Goal: Check status: Check status

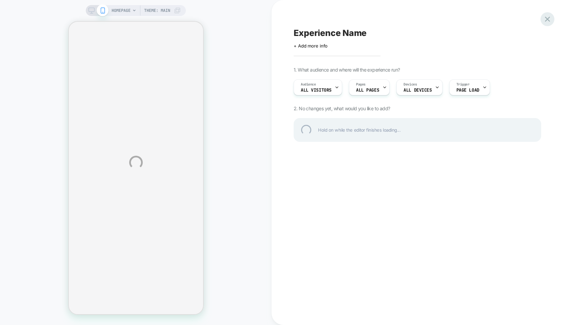
click at [547, 17] on div at bounding box center [547, 19] width 14 height 14
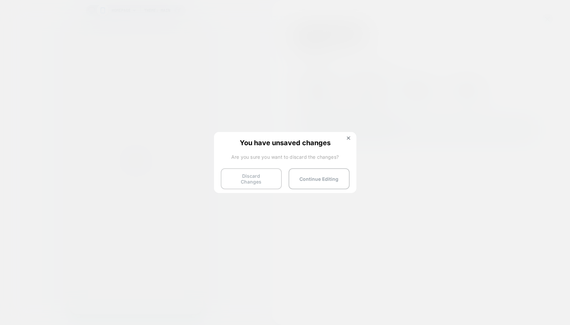
click at [253, 179] on button "Discard Changes" at bounding box center [251, 178] width 61 height 21
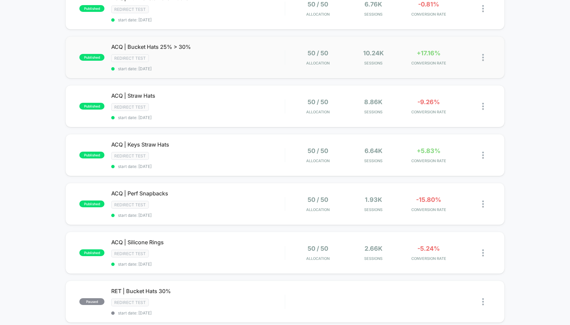
scroll to position [113, 0]
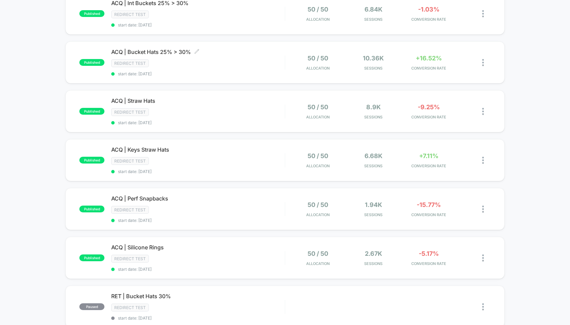
scroll to position [82, 0]
click at [151, 147] on span "ACQ | Keys Straw Hats Click to edit experience details" at bounding box center [197, 149] width 173 height 7
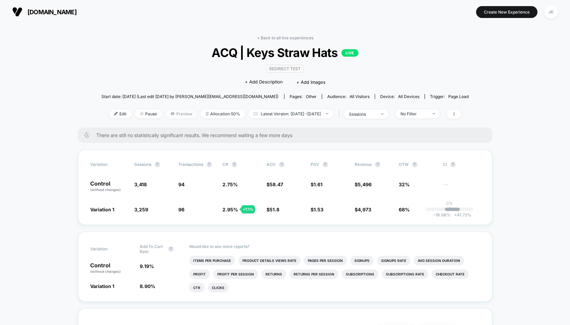
click at [167, 110] on span "Preview" at bounding box center [181, 113] width 32 height 9
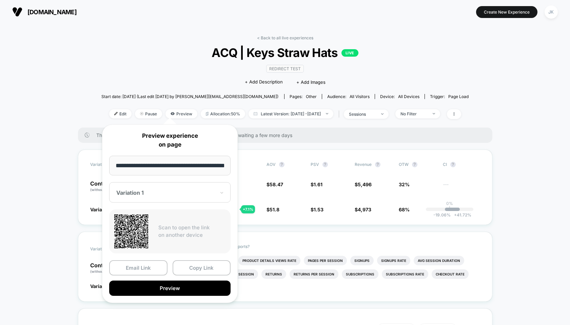
scroll to position [0, 16]
click at [155, 190] on div at bounding box center [165, 193] width 99 height 7
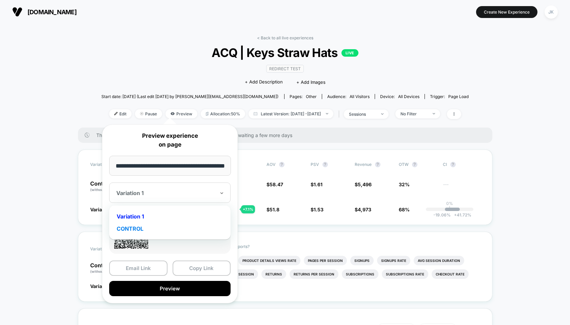
click at [146, 226] on div "CONTROL" at bounding box center [170, 228] width 115 height 12
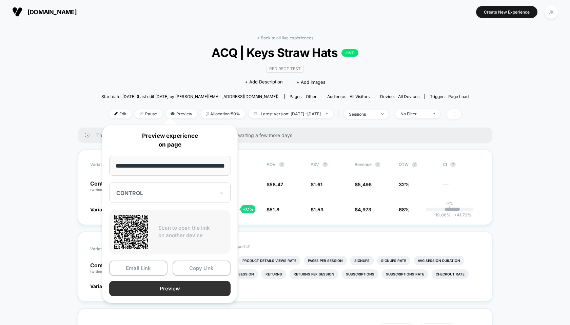
click at [170, 288] on button "Preview" at bounding box center [169, 288] width 121 height 15
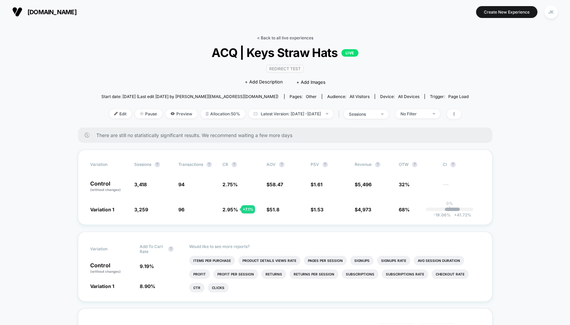
click at [269, 35] on link "< Back to all live experiences" at bounding box center [285, 37] width 56 height 5
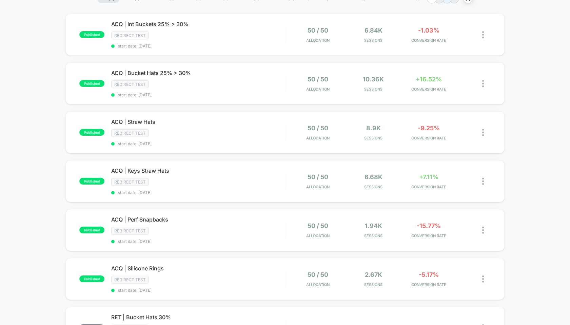
scroll to position [62, 0]
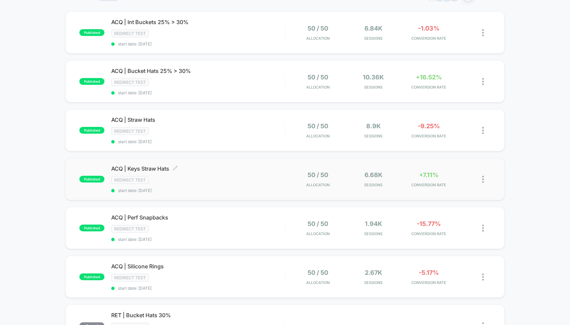
click at [145, 165] on span "ACQ | Keys Straw Hats Click to edit experience details" at bounding box center [197, 168] width 173 height 7
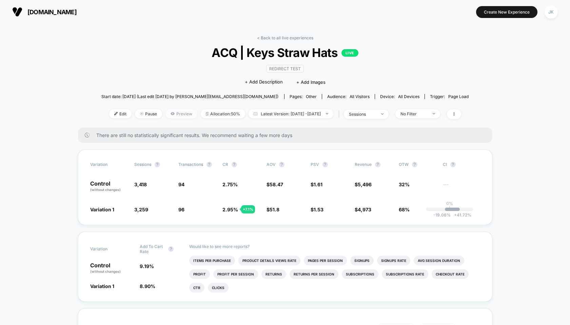
click at [166, 113] on span "Preview" at bounding box center [181, 113] width 32 height 9
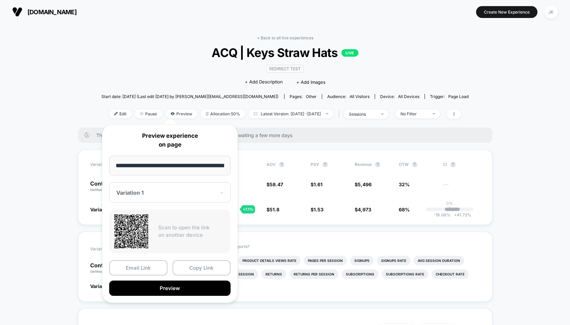
scroll to position [0, 16]
click at [142, 195] on div at bounding box center [165, 193] width 99 height 7
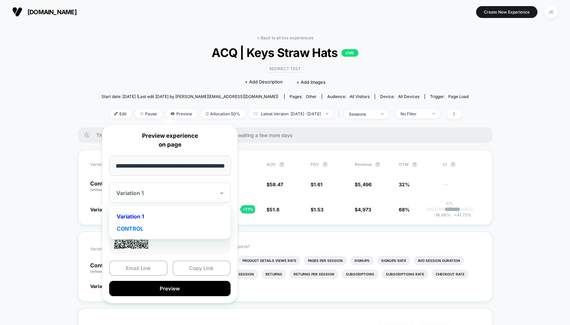
click at [137, 226] on div "CONTROL" at bounding box center [170, 228] width 115 height 12
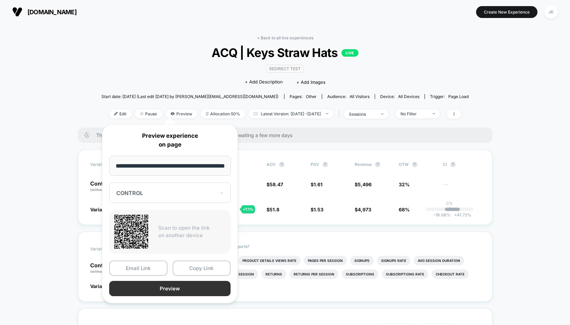
click at [152, 289] on button "Preview" at bounding box center [169, 288] width 121 height 15
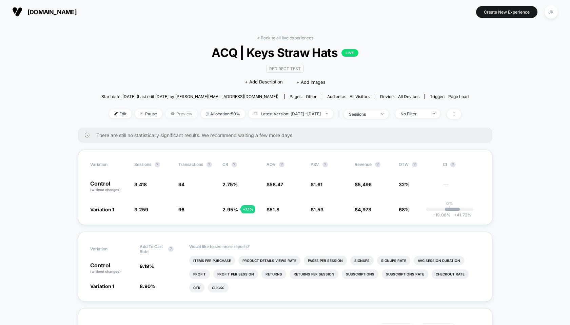
click at [165, 113] on span "Preview" at bounding box center [181, 113] width 32 height 9
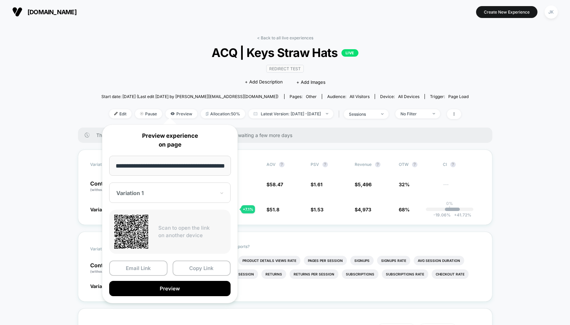
click at [165, 96] on span "Start date: [DATE] (Last edit [DATE] by [PERSON_NAME][EMAIL_ADDRESS][DOMAIN_NAM…" at bounding box center [189, 96] width 177 height 5
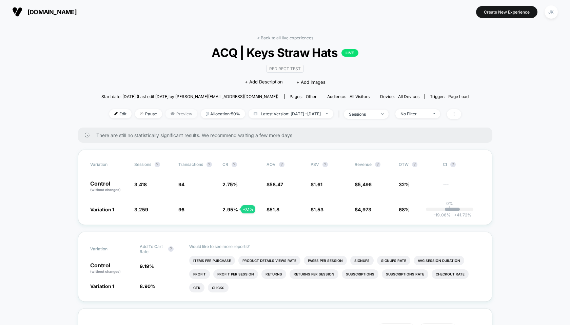
click at [165, 115] on span "Preview" at bounding box center [181, 113] width 32 height 9
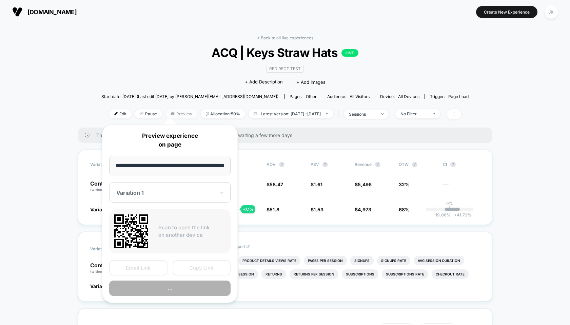
scroll to position [0, 16]
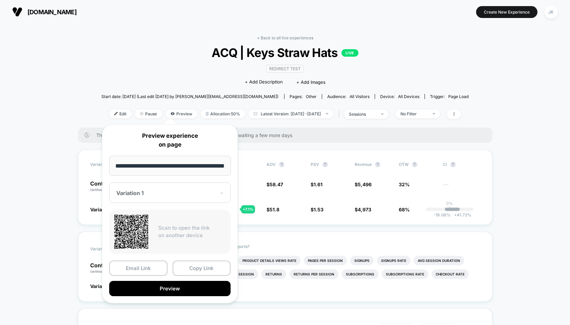
click at [153, 197] on div "Variation 1" at bounding box center [169, 192] width 121 height 20
click at [142, 217] on div "Variation 1" at bounding box center [170, 216] width 115 height 12
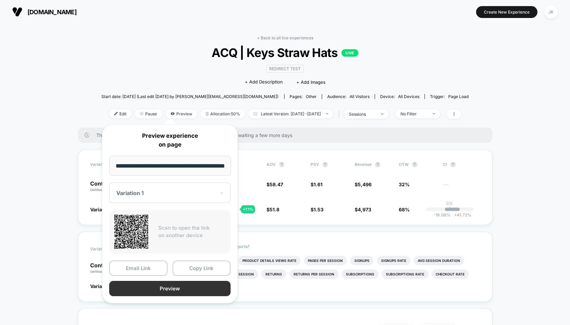
click at [162, 290] on button "Preview" at bounding box center [169, 288] width 121 height 15
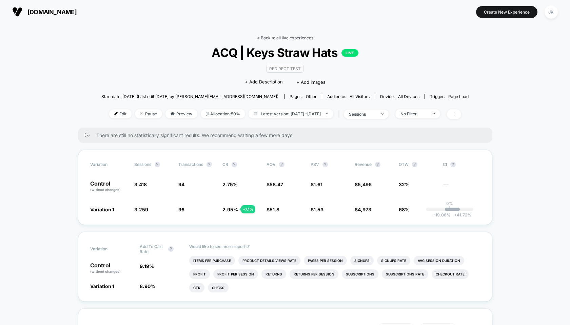
click at [295, 38] on link "< Back to all live experiences" at bounding box center [285, 37] width 56 height 5
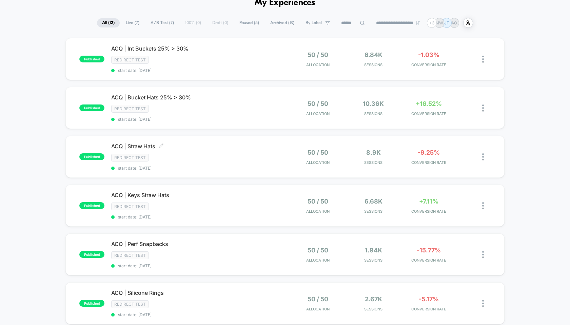
scroll to position [43, 0]
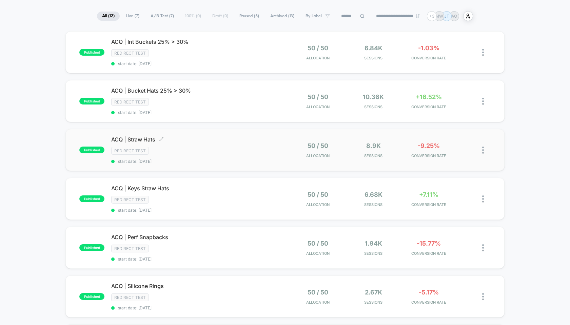
click at [150, 140] on span "ACQ | Straw Hats Click to edit experience details" at bounding box center [197, 139] width 173 height 7
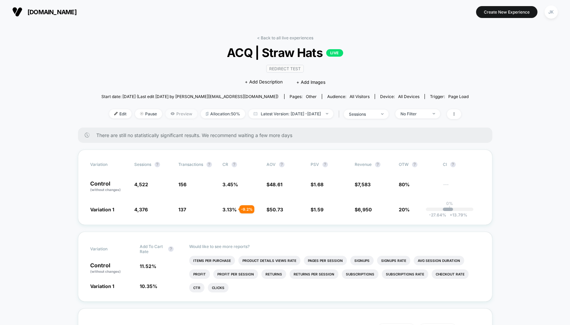
click at [165, 114] on span "Preview" at bounding box center [181, 113] width 32 height 9
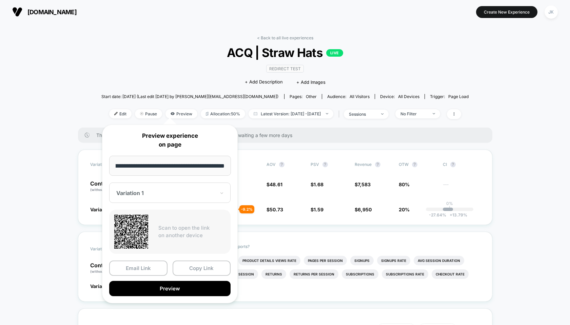
click at [157, 198] on div "Variation 1" at bounding box center [169, 192] width 121 height 20
click at [147, 230] on div "CONTROL" at bounding box center [170, 228] width 115 height 12
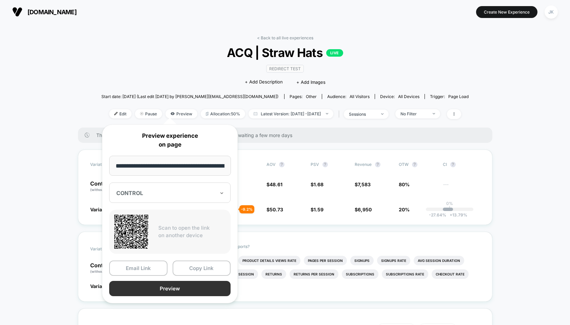
click at [154, 282] on button "Preview" at bounding box center [169, 288] width 121 height 15
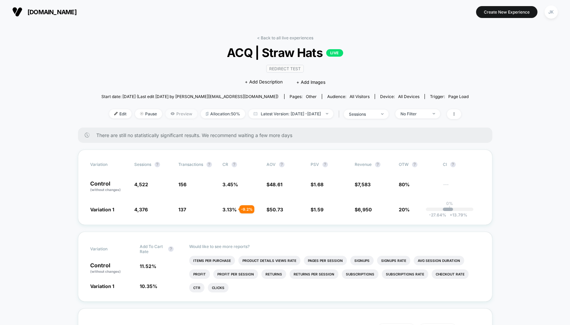
click at [172, 108] on div "< Back to all live experiences ACQ | Straw Hats LIVE Redirect Test Click to edi…" at bounding box center [284, 81] width 367 height 92
click at [168, 118] on div "Edit Pause Preview Allocation: 50% Latest Version: [DATE] - [DATE] | sessions N…" at bounding box center [284, 114] width 367 height 10
click at [168, 111] on span "Preview" at bounding box center [181, 113] width 32 height 9
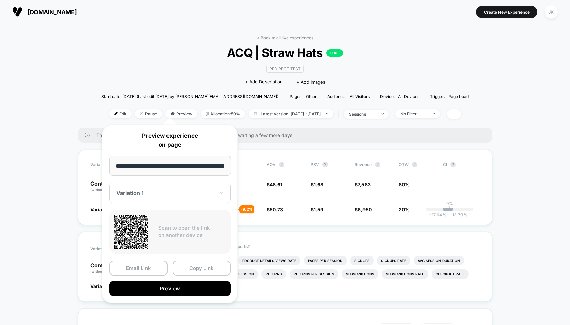
click at [156, 187] on div "Variation 1" at bounding box center [169, 192] width 121 height 20
click at [142, 214] on div "Variation 1" at bounding box center [170, 216] width 115 height 12
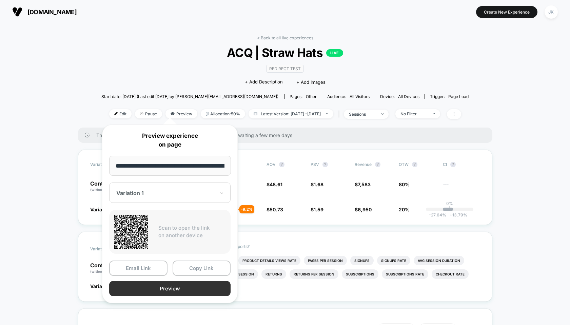
click at [156, 287] on button "Preview" at bounding box center [169, 288] width 121 height 15
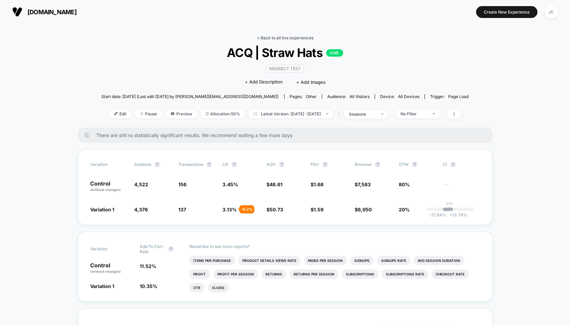
click at [277, 37] on link "< Back to all live experiences" at bounding box center [285, 37] width 56 height 5
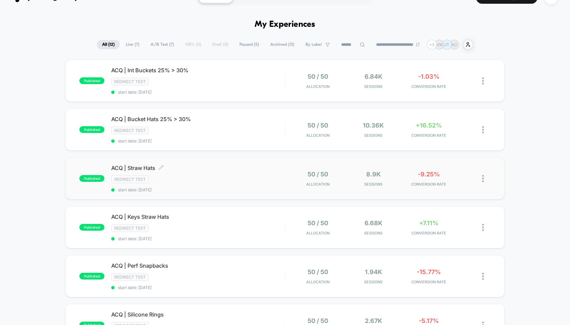
scroll to position [23, 0]
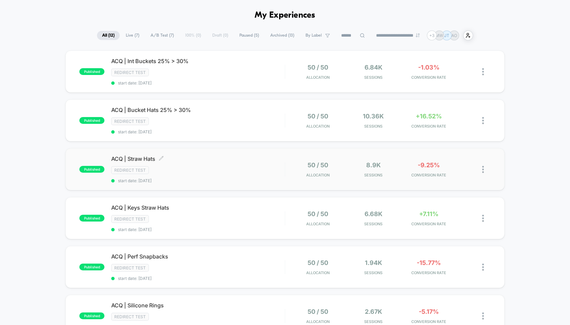
click at [130, 157] on span "ACQ | Straw Hats Click to edit experience details" at bounding box center [197, 158] width 173 height 7
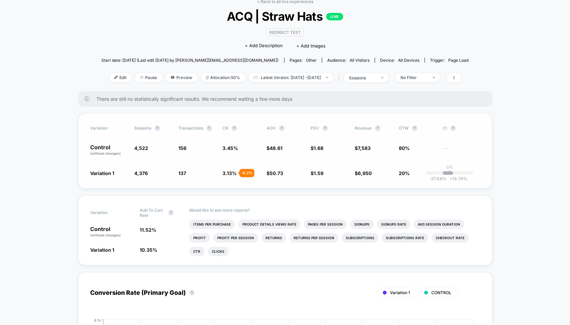
scroll to position [42, 0]
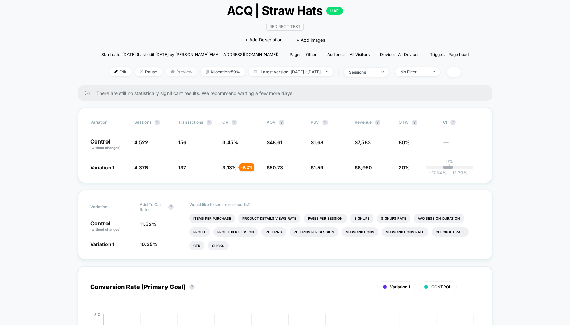
click at [171, 72] on icon at bounding box center [173, 71] width 4 height 3
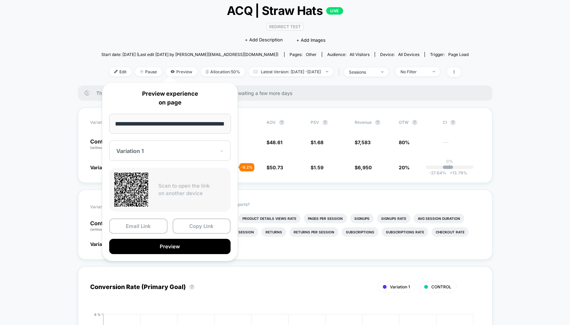
scroll to position [0, 0]
click at [145, 143] on div "Variation 1" at bounding box center [169, 150] width 121 height 20
click at [133, 176] on div "Variation 1" at bounding box center [170, 174] width 115 height 12
click at [153, 248] on button "Preview" at bounding box center [169, 246] width 121 height 15
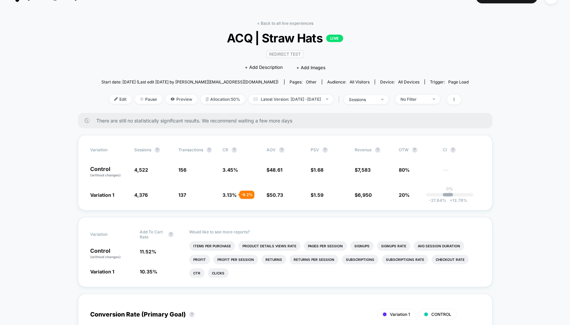
scroll to position [14, 0]
click at [284, 23] on link "< Back to all live experiences" at bounding box center [285, 23] width 56 height 5
